Goal: Find contact information: Obtain details needed to contact an individual or organization

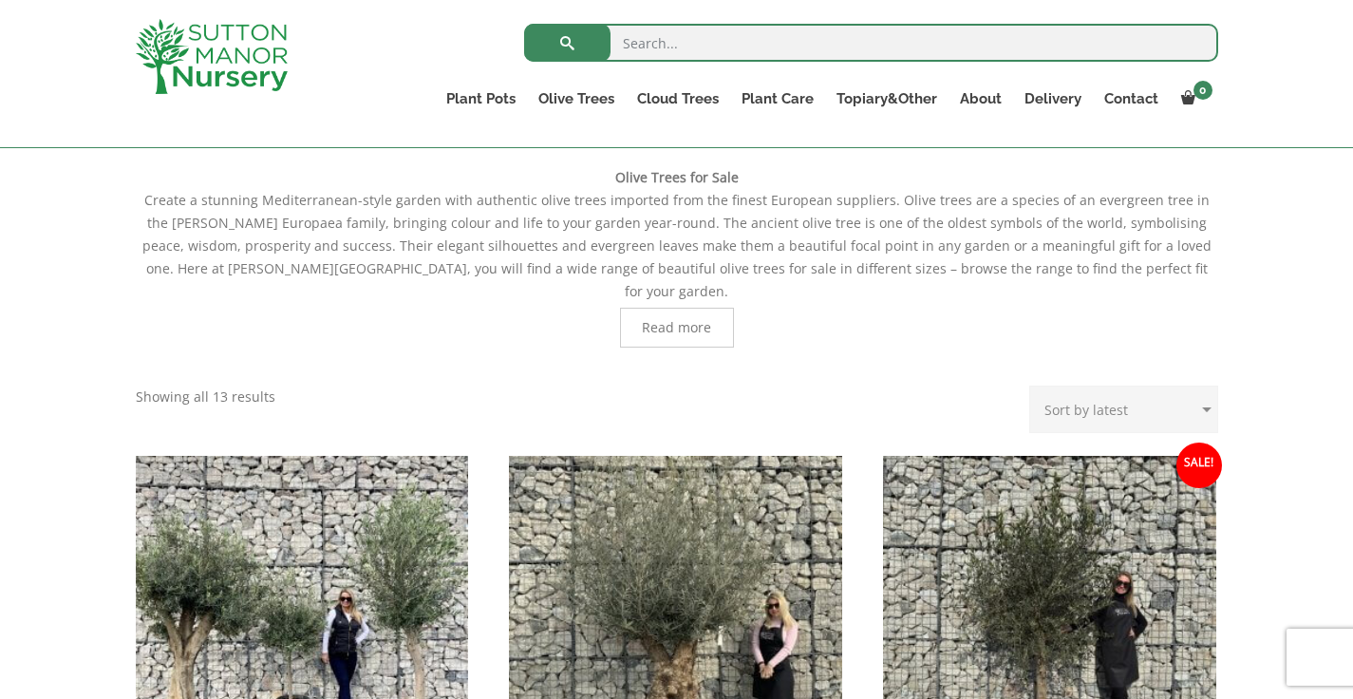
scroll to position [341, 0]
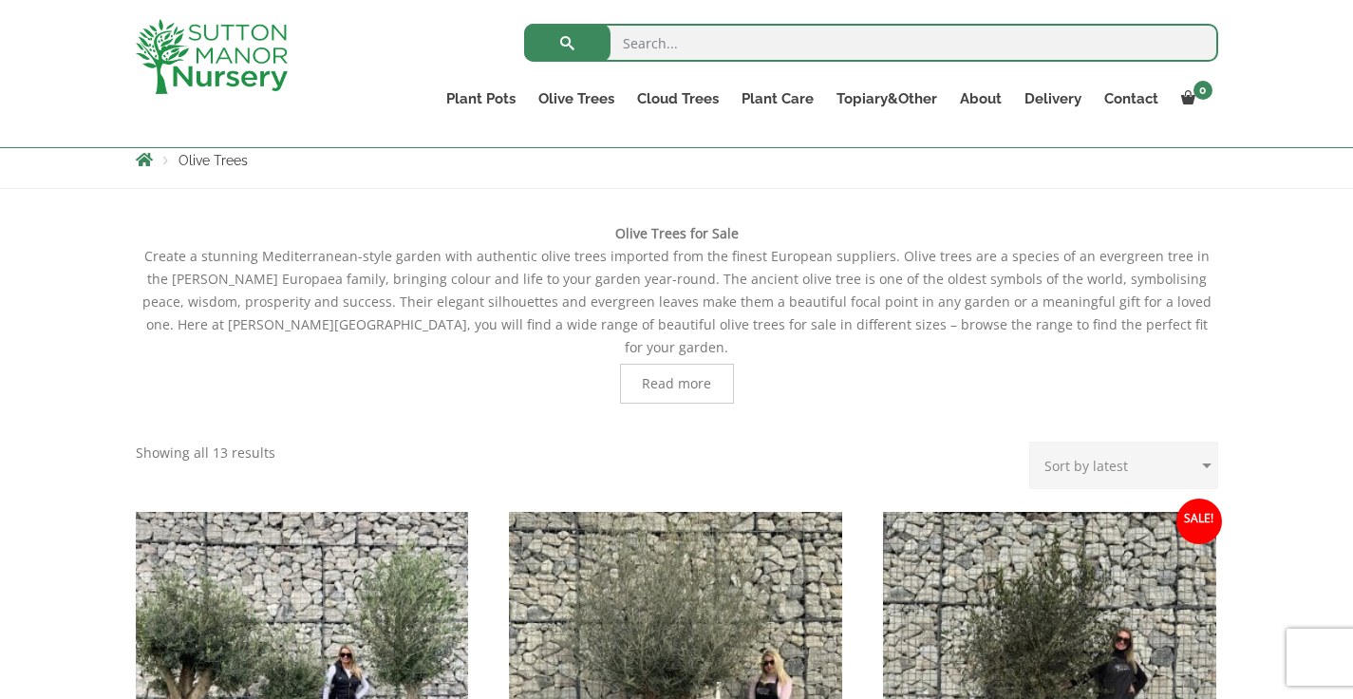
click at [663, 41] on input "search" at bounding box center [871, 43] width 694 height 38
paste input "Arbequinas"
type input "Arbequinas"
click at [567, 43] on button "submit" at bounding box center [567, 43] width 86 height 38
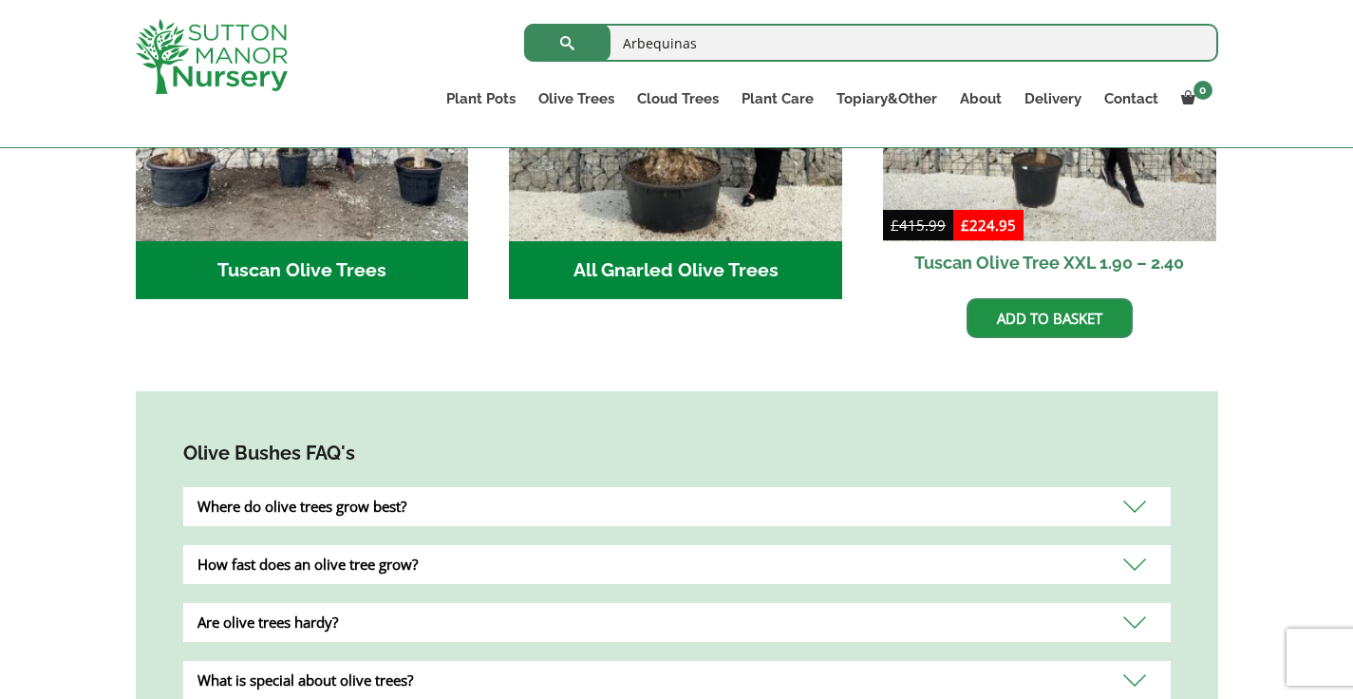
scroll to position [1046, 0]
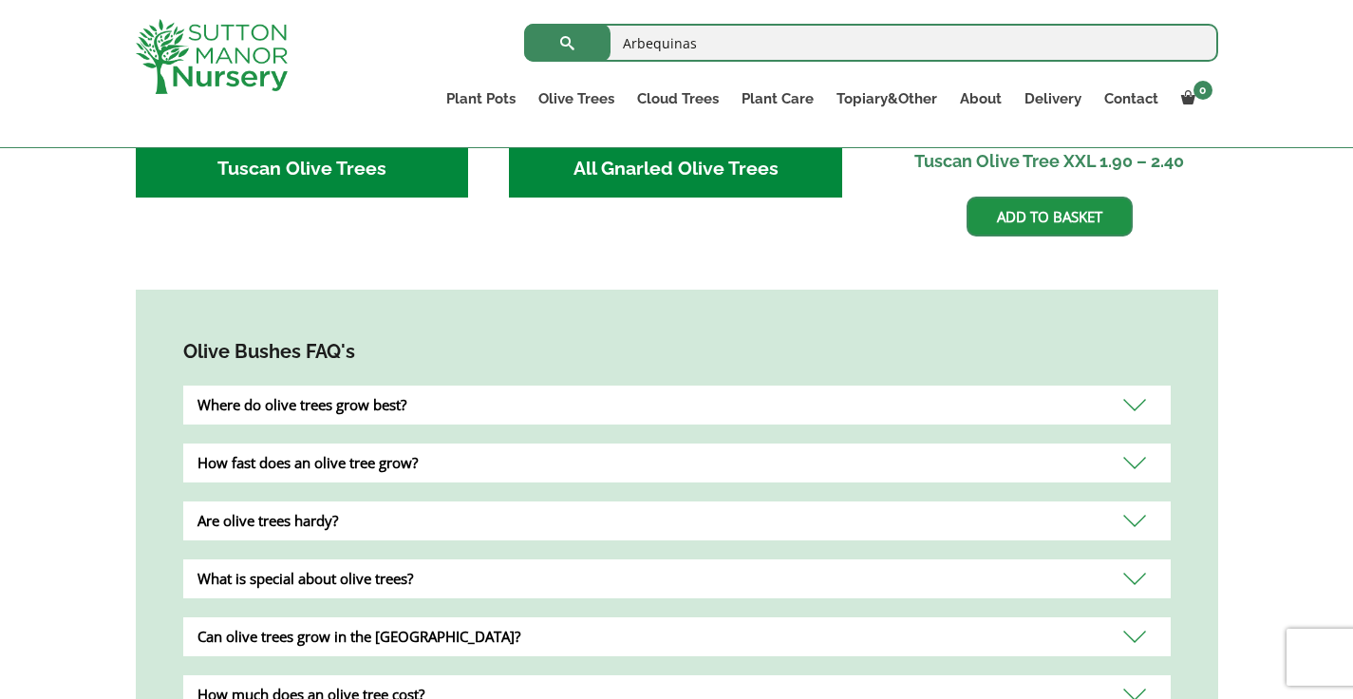
click at [1133, 385] on div "Where do olive trees grow best?" at bounding box center [676, 404] width 987 height 39
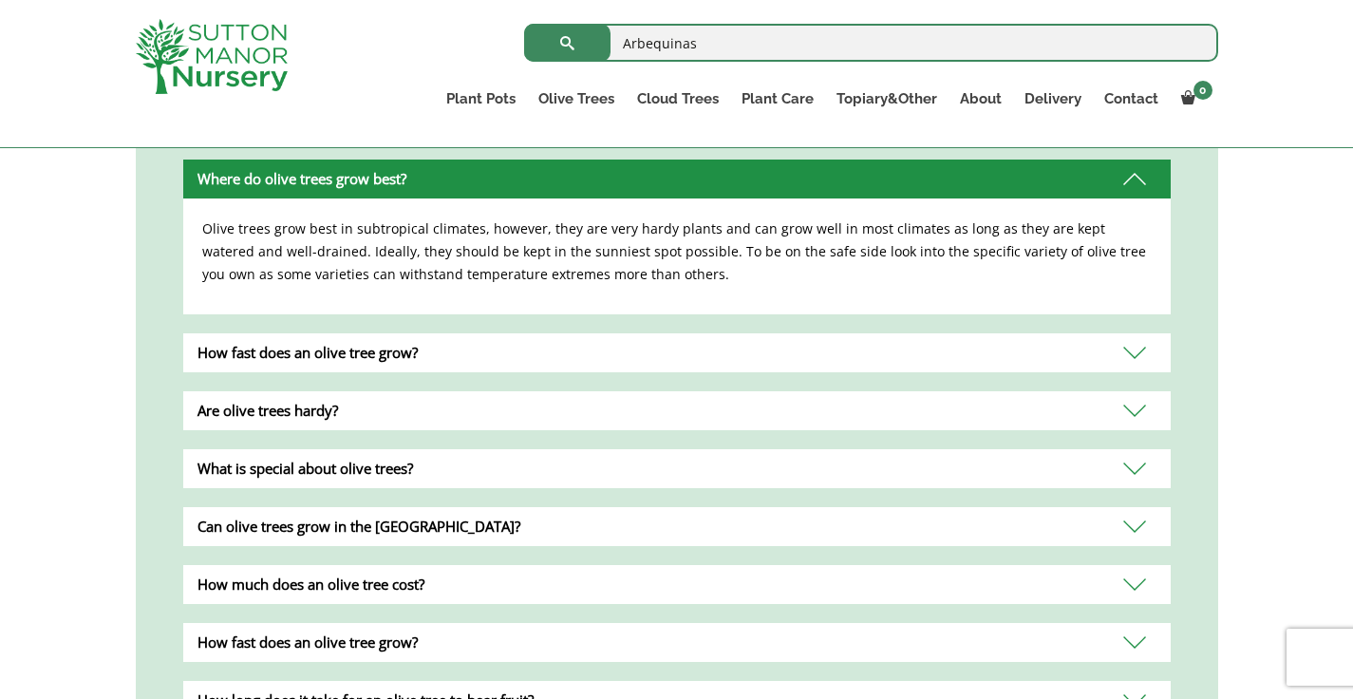
scroll to position [1356, 0]
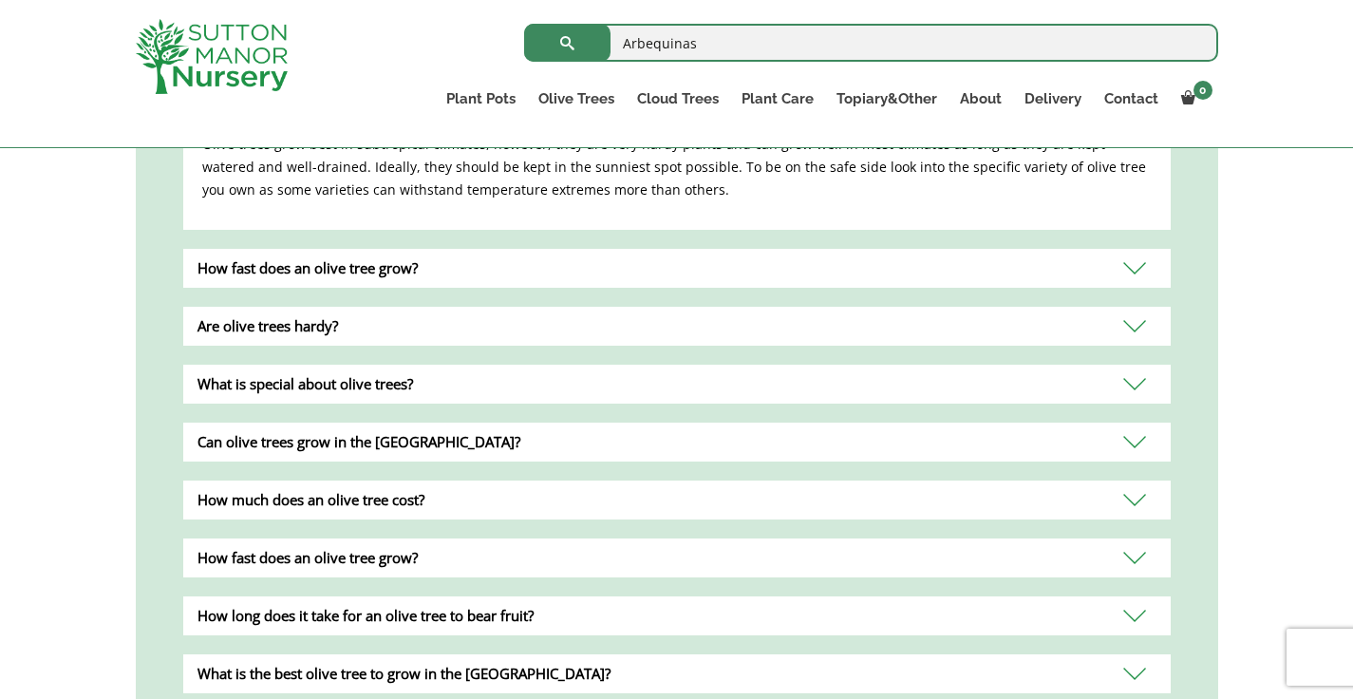
click at [1139, 422] on div "Can olive trees grow in the [GEOGRAPHIC_DATA]?" at bounding box center [676, 441] width 987 height 39
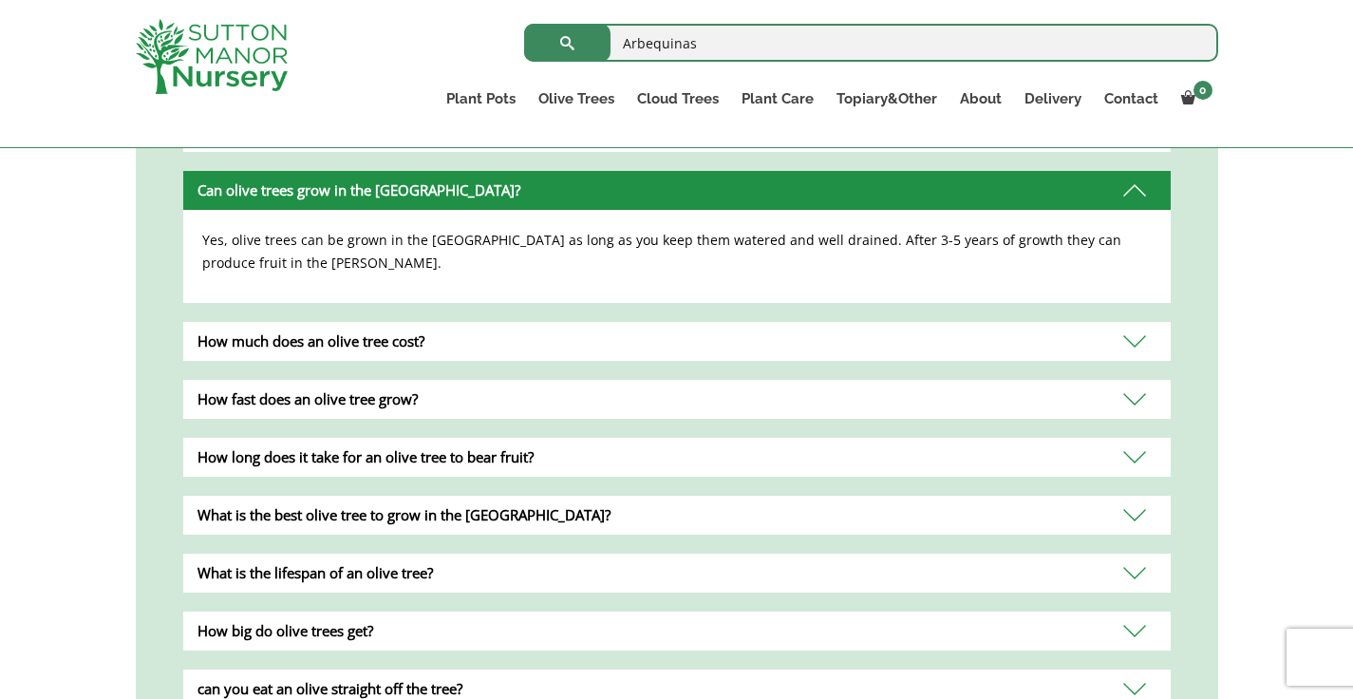
scroll to position [1627, 0]
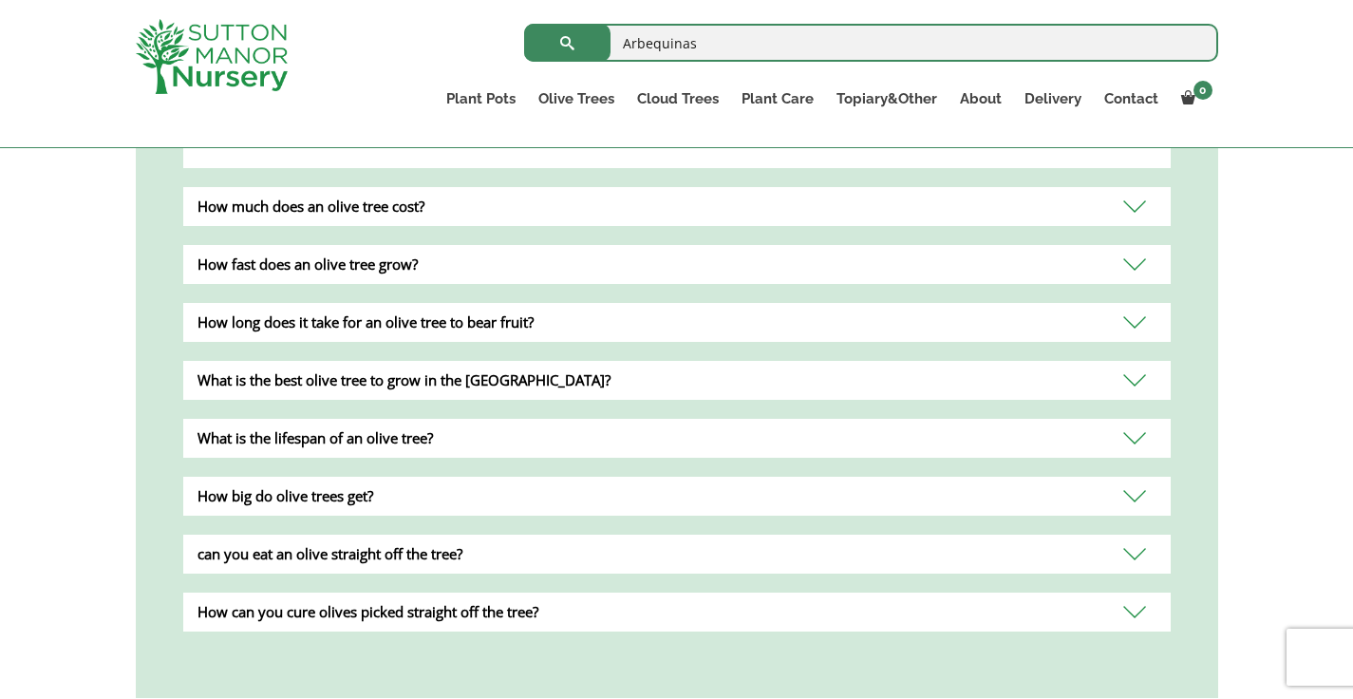
click at [1145, 361] on div "What is the best olive tree to grow in the [GEOGRAPHIC_DATA]?" at bounding box center [676, 380] width 987 height 39
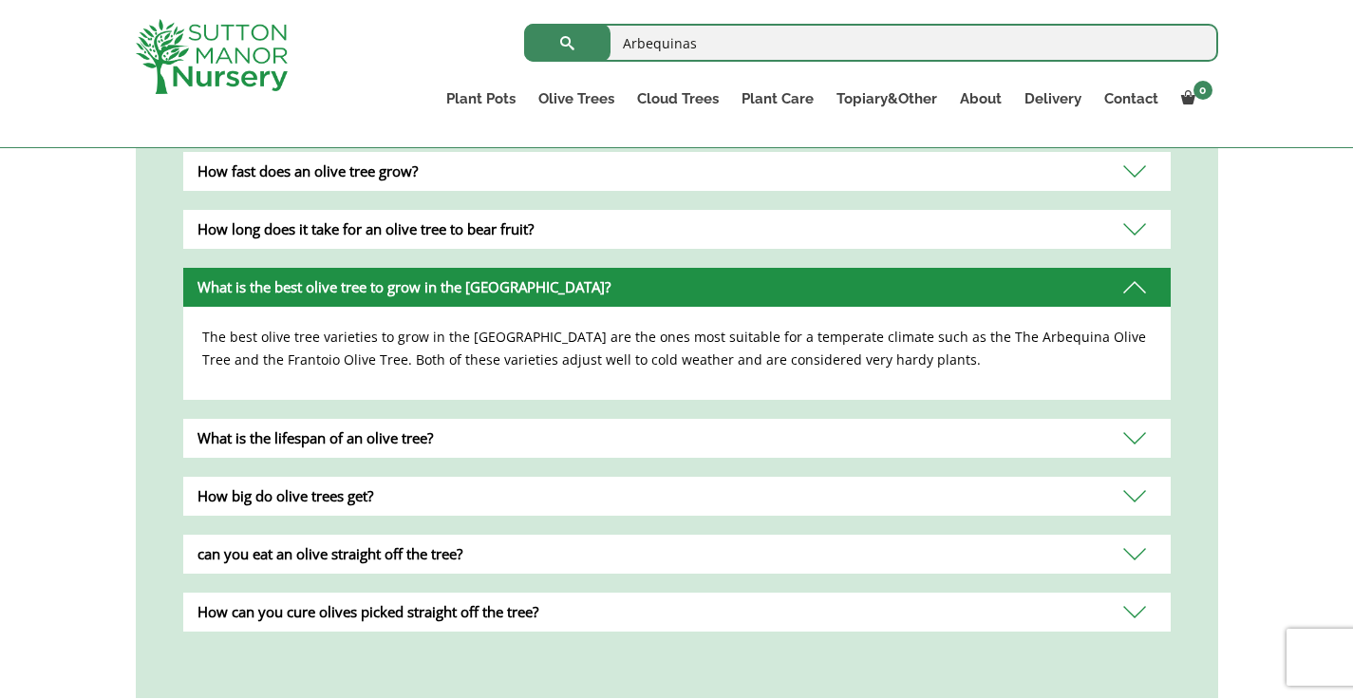
click at [1146, 419] on div "What is the lifespan of an olive tree?" at bounding box center [676, 438] width 987 height 39
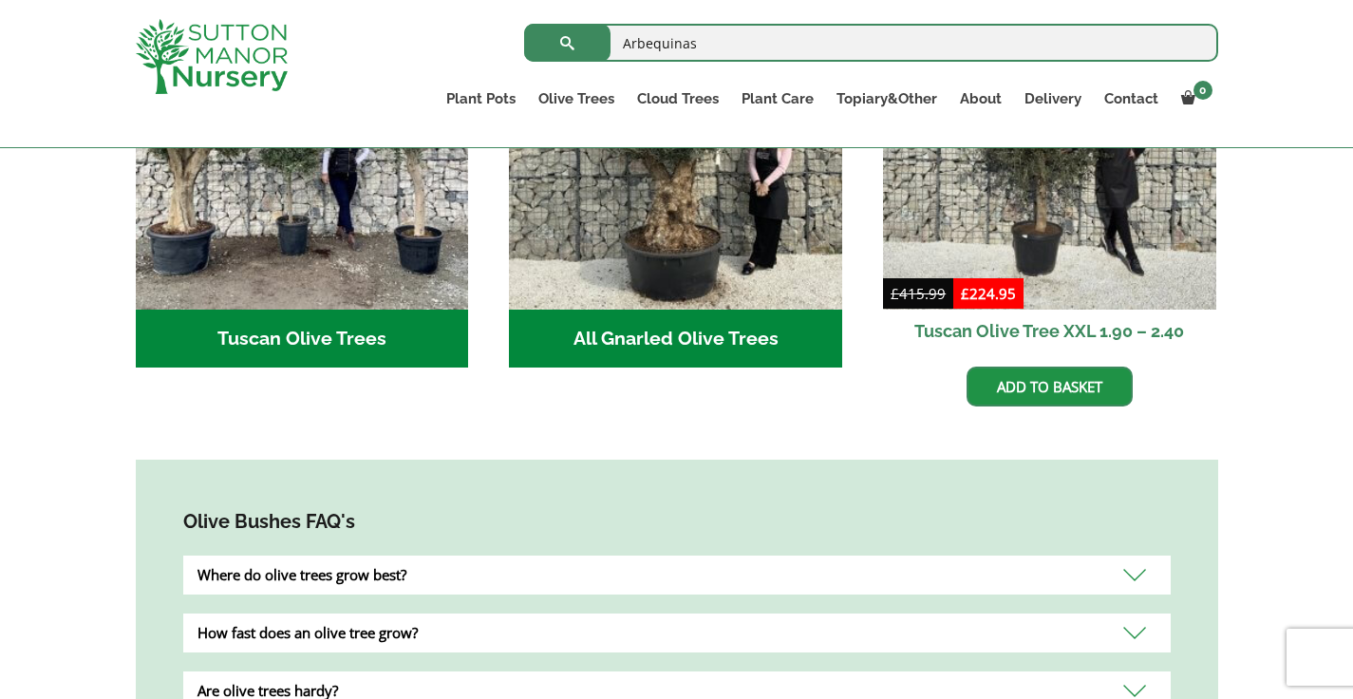
scroll to position [0, 0]
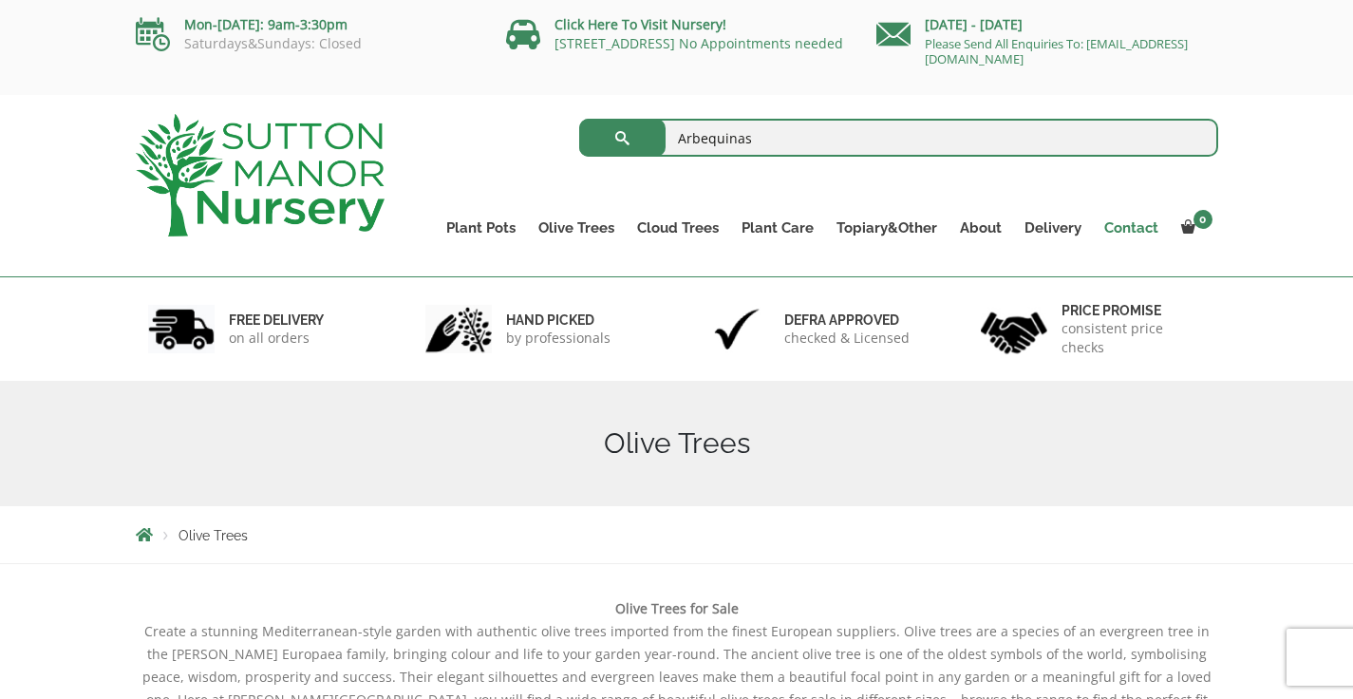
click at [1130, 230] on link "Contact" at bounding box center [1131, 228] width 77 height 27
